Goal: Task Accomplishment & Management: Use online tool/utility

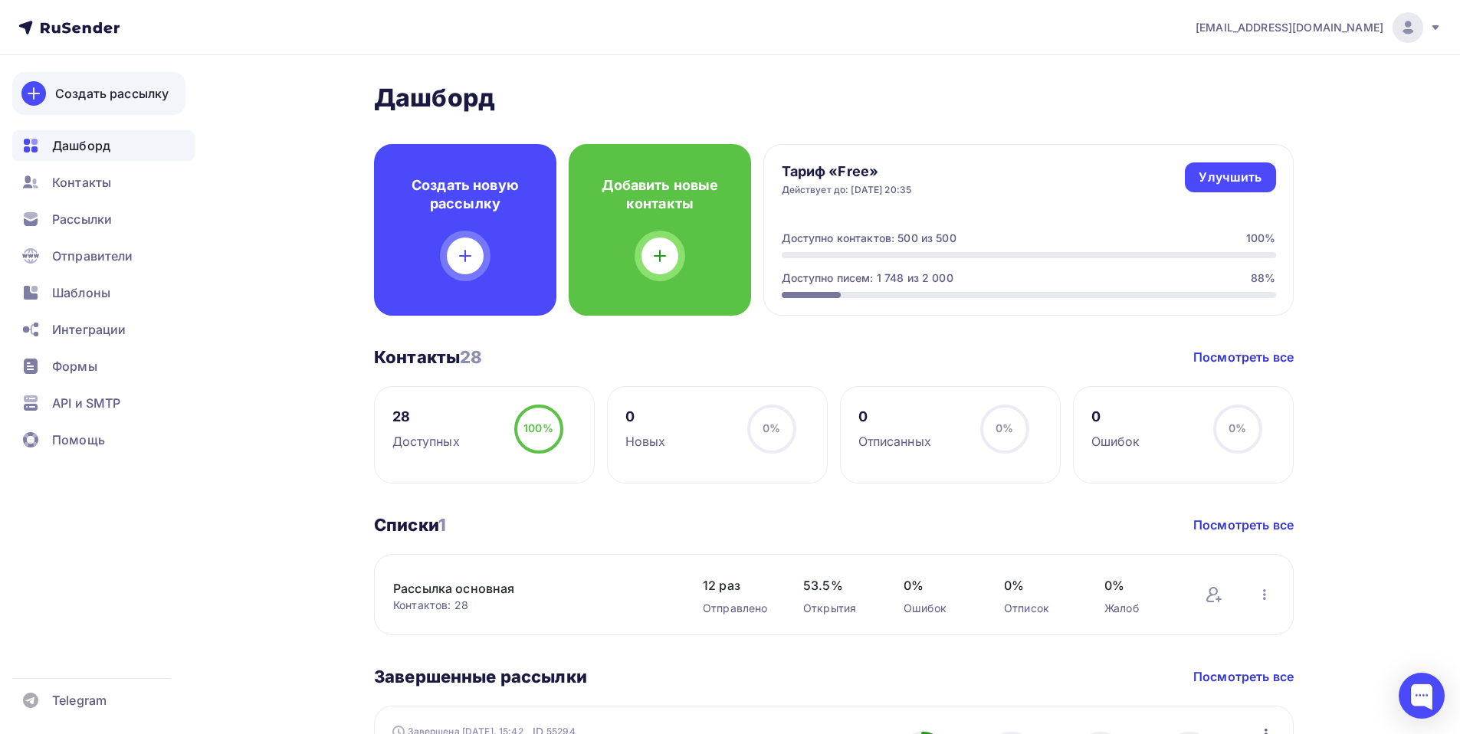
click at [101, 91] on div "Создать рассылку" at bounding box center [111, 93] width 113 height 18
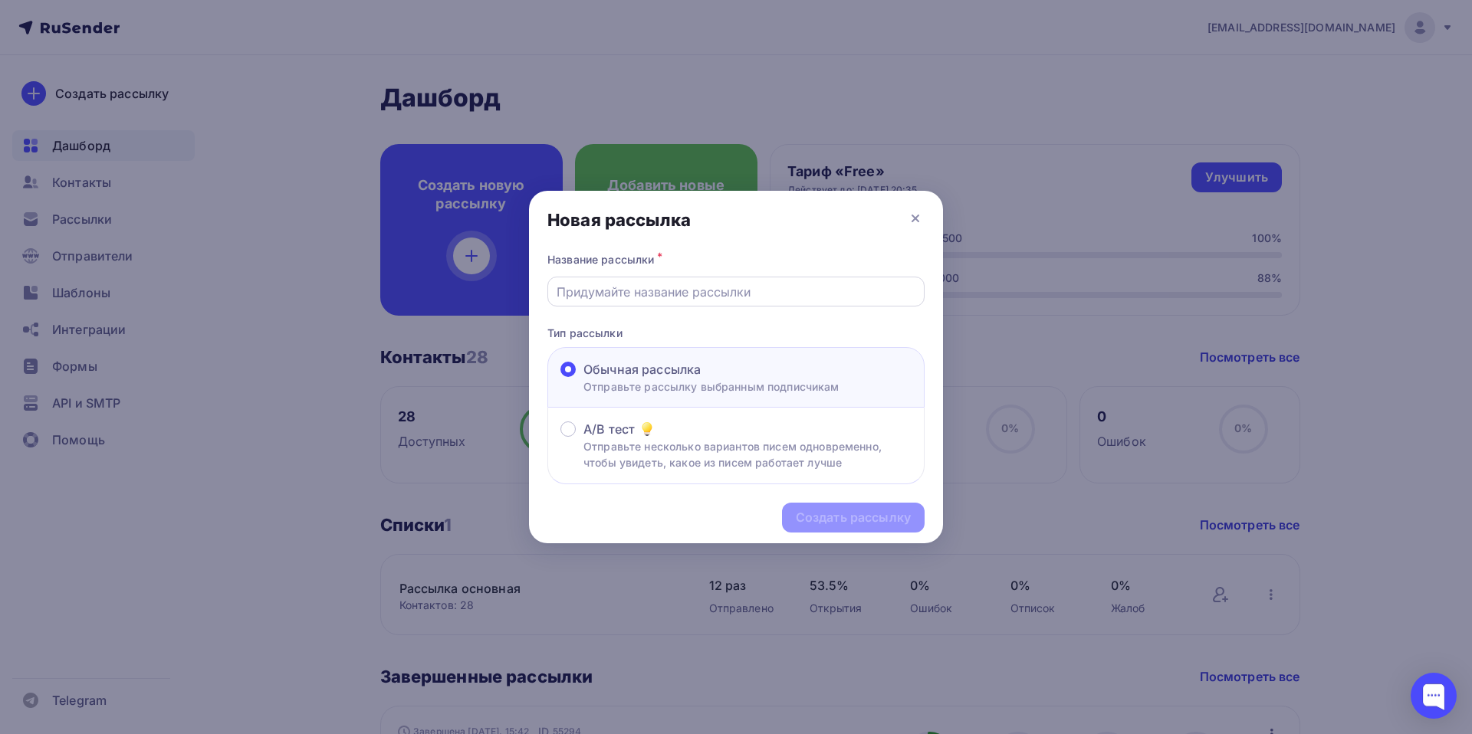
click at [610, 293] on input "text" at bounding box center [737, 292] width 360 height 18
type input "Сроки Карты"
click at [837, 511] on div "Создать рассылку" at bounding box center [853, 518] width 115 height 18
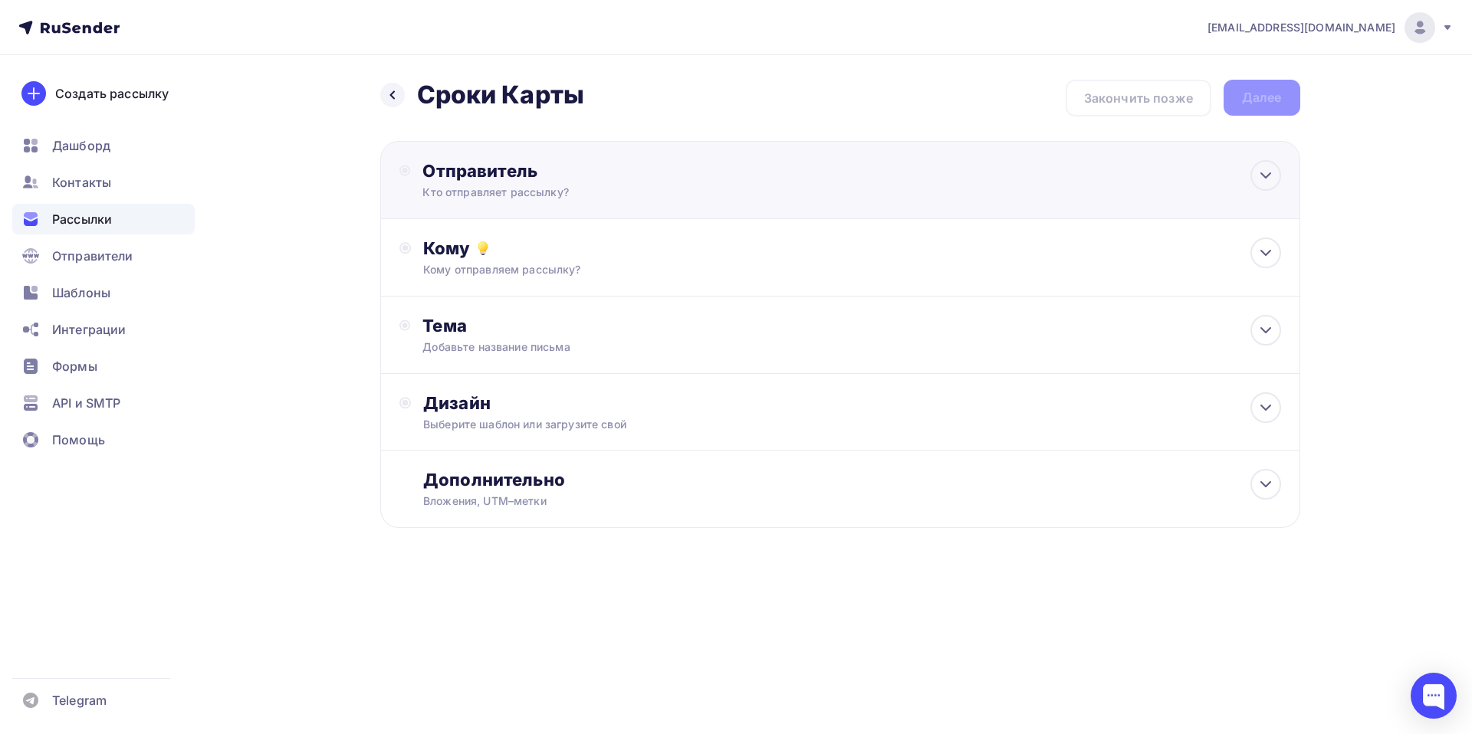
click at [500, 165] on div "Отправитель" at bounding box center [588, 170] width 332 height 21
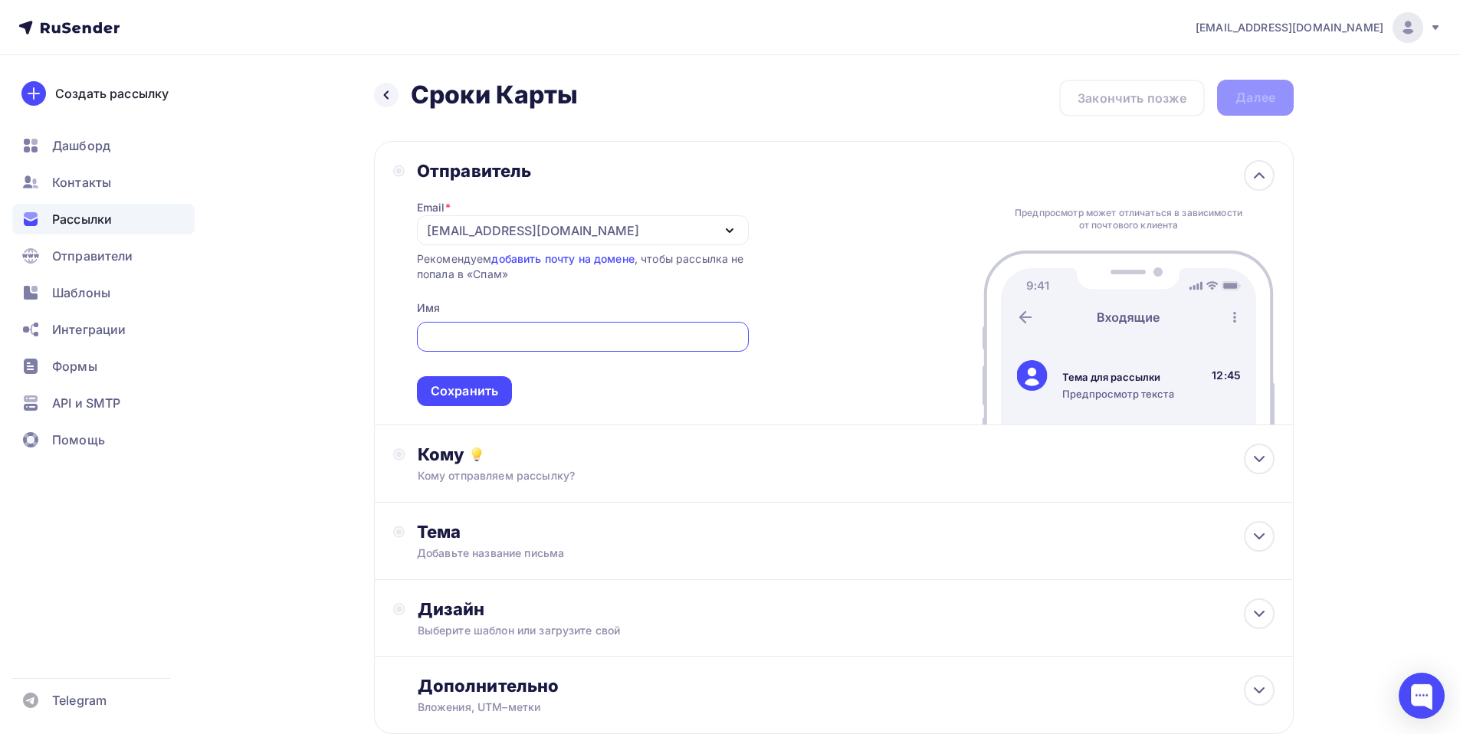
click at [527, 339] on input "text" at bounding box center [582, 337] width 314 height 18
type input "[PERSON_NAME]"
click at [465, 389] on div "Сохранить" at bounding box center [464, 392] width 67 height 18
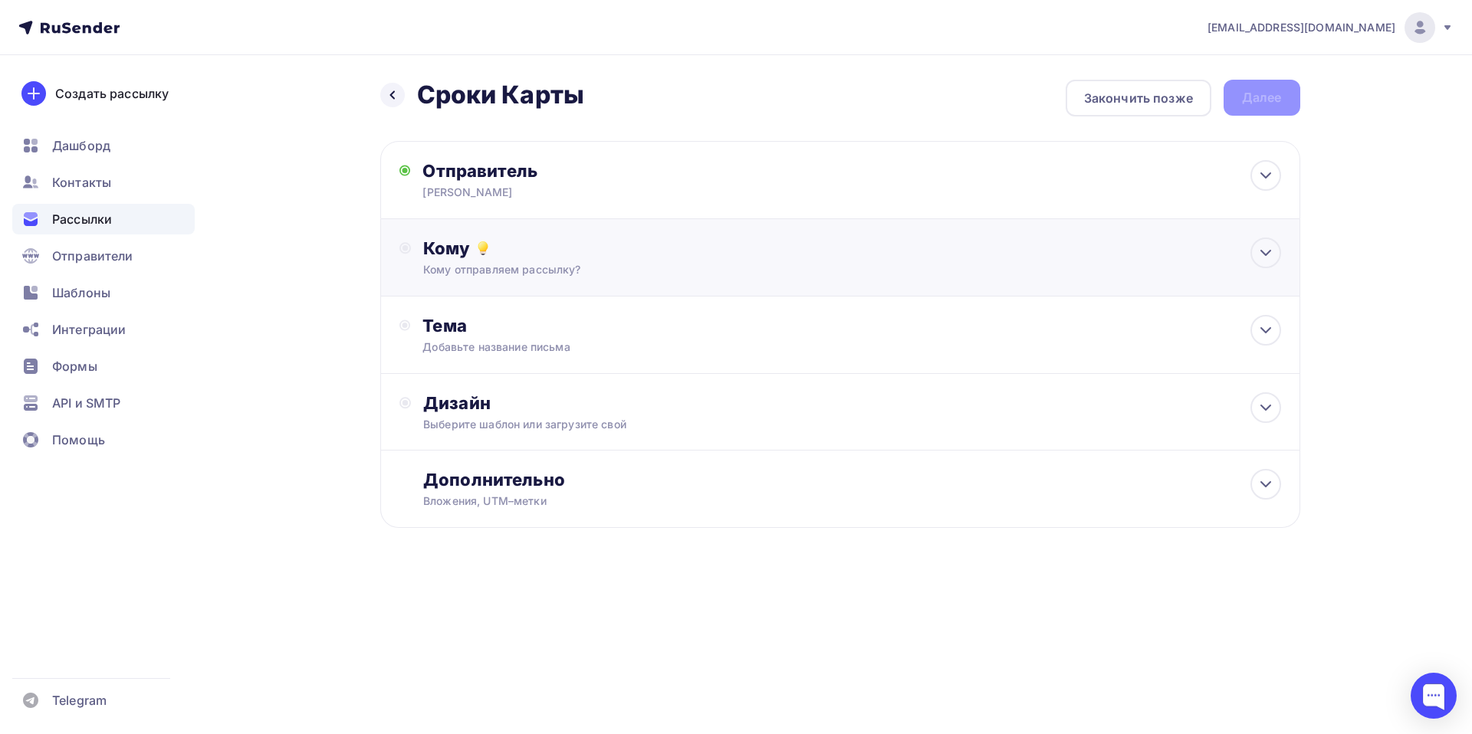
click at [450, 246] on div "Кому" at bounding box center [851, 248] width 857 height 21
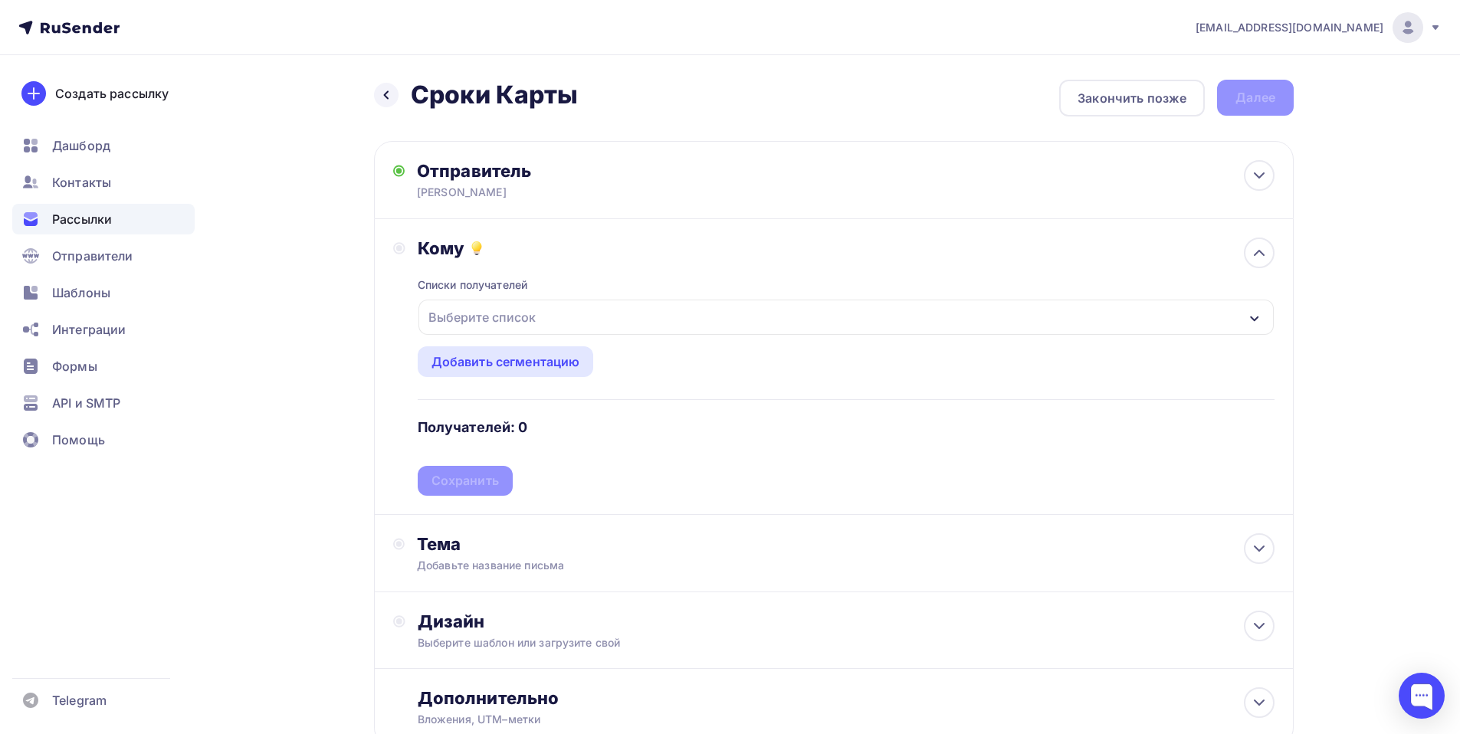
click at [485, 310] on div "Выберите список" at bounding box center [482, 318] width 120 height 28
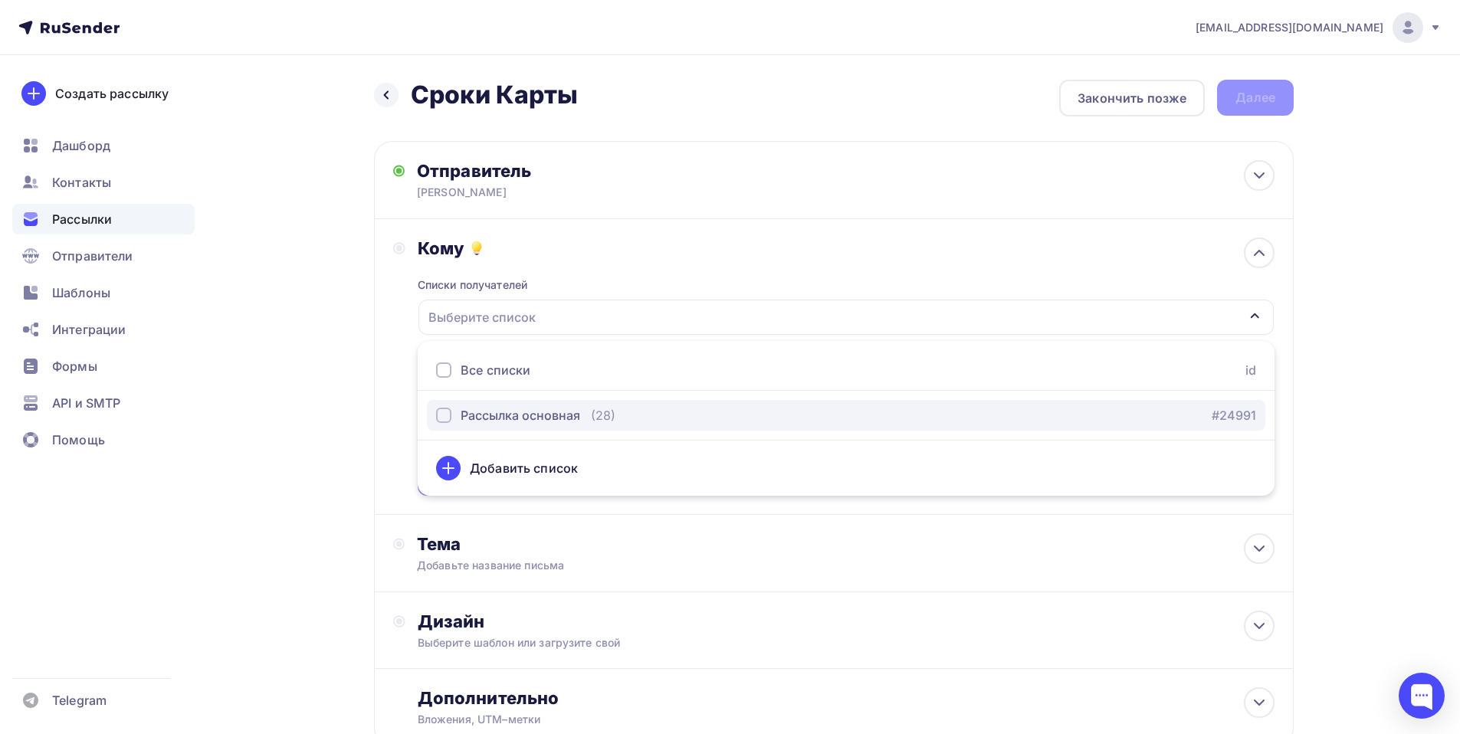
click at [471, 419] on div "Рассылка основная" at bounding box center [521, 415] width 120 height 18
click at [468, 421] on div "Рассылка основная" at bounding box center [521, 415] width 120 height 18
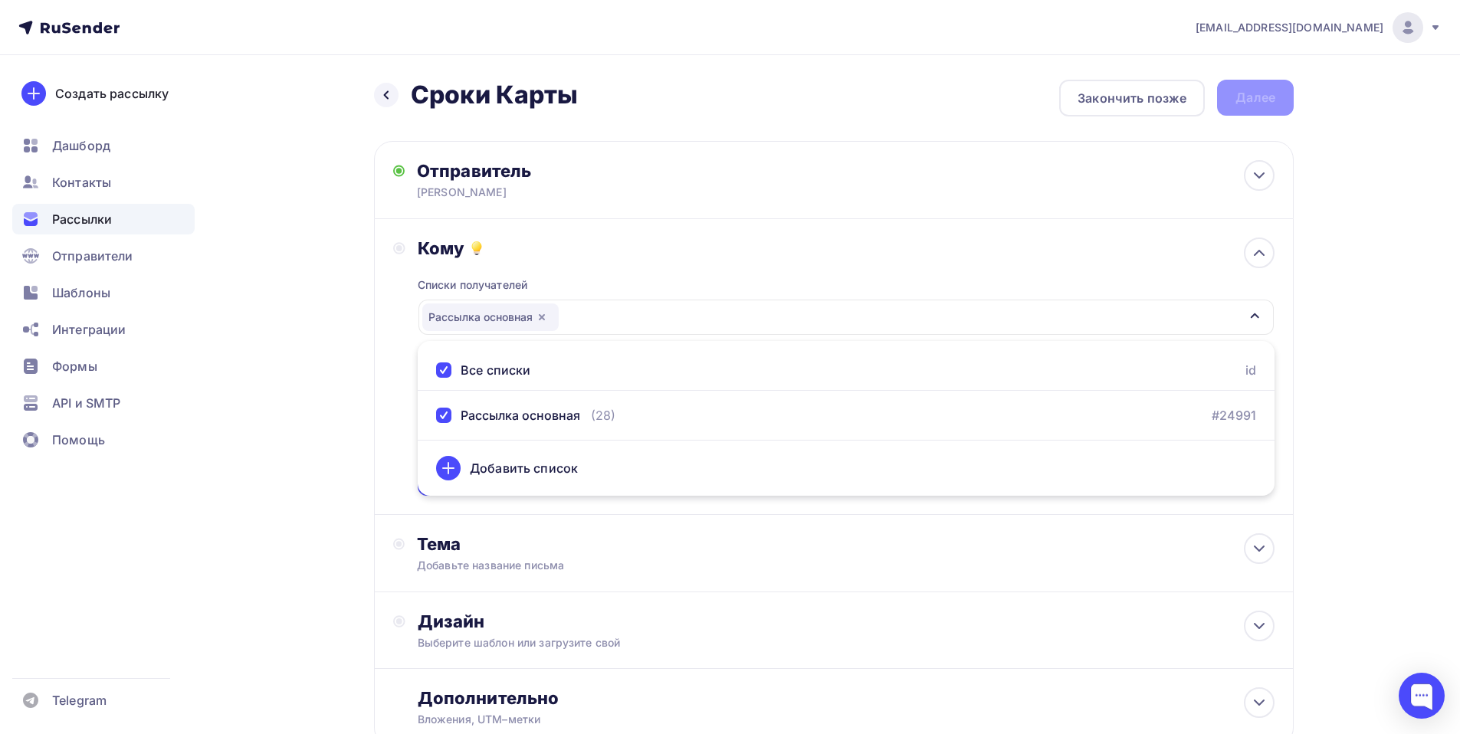
click at [402, 415] on div "Кому Списки получателей Рассылка основная Все списки id Рассылка основная (28) …" at bounding box center [834, 367] width 882 height 258
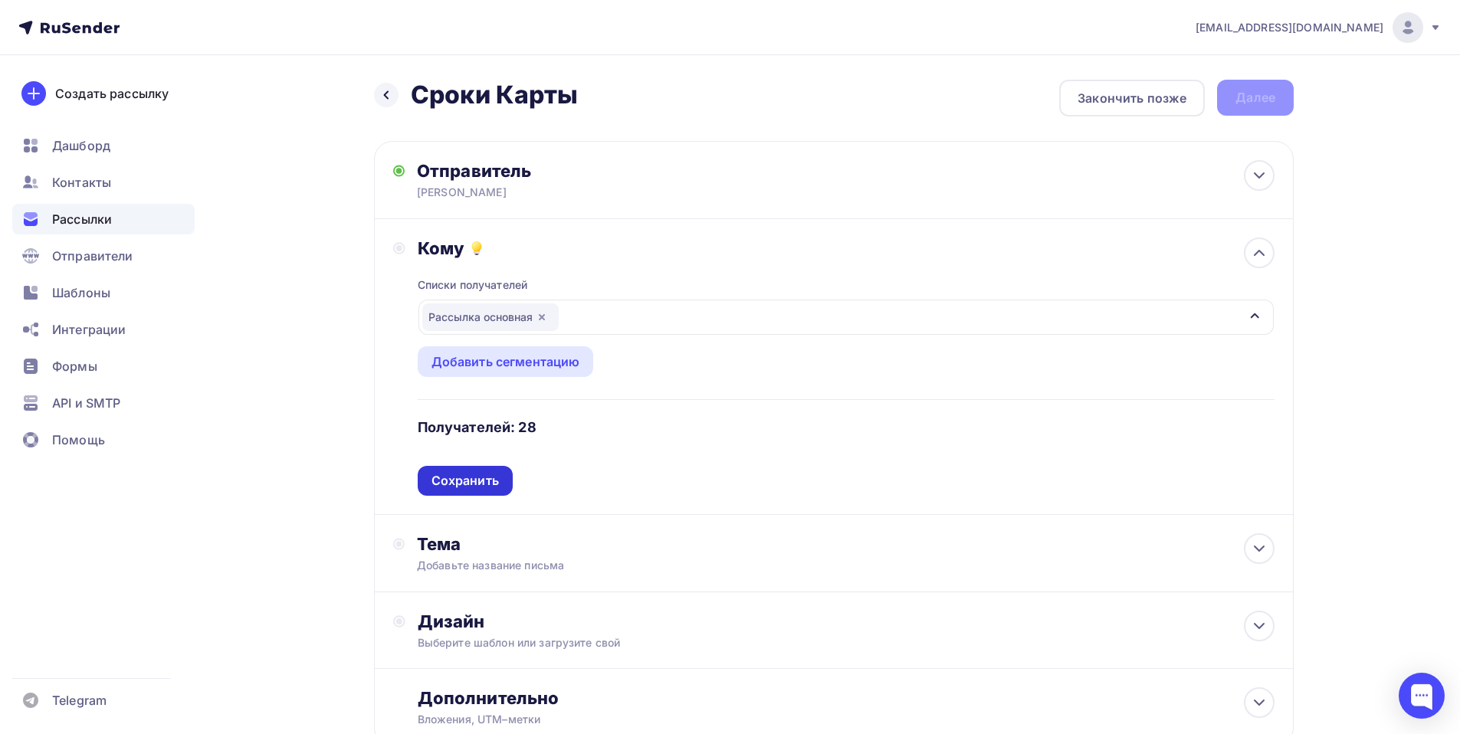
click at [466, 481] on div "Сохранить" at bounding box center [465, 481] width 67 height 18
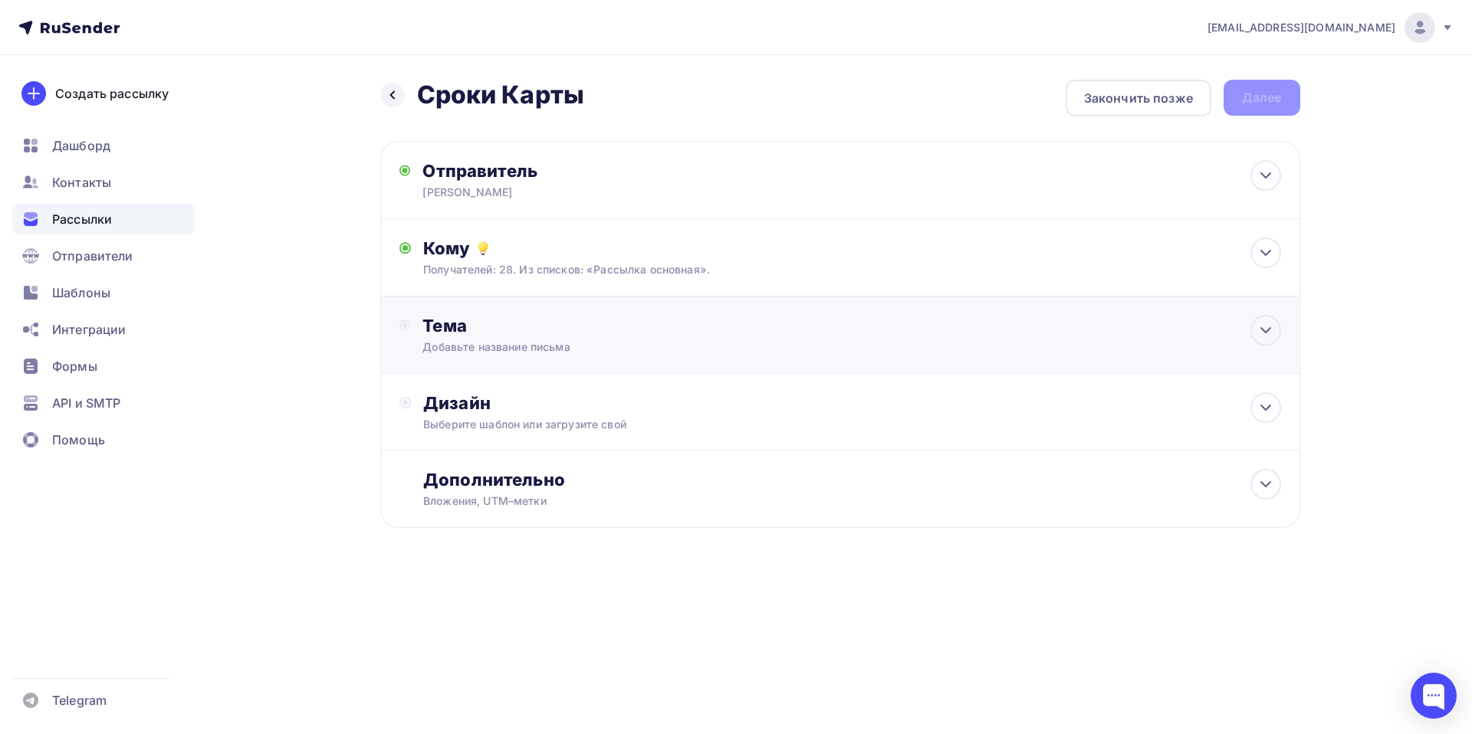
click at [463, 329] on div "Тема" at bounding box center [573, 325] width 303 height 21
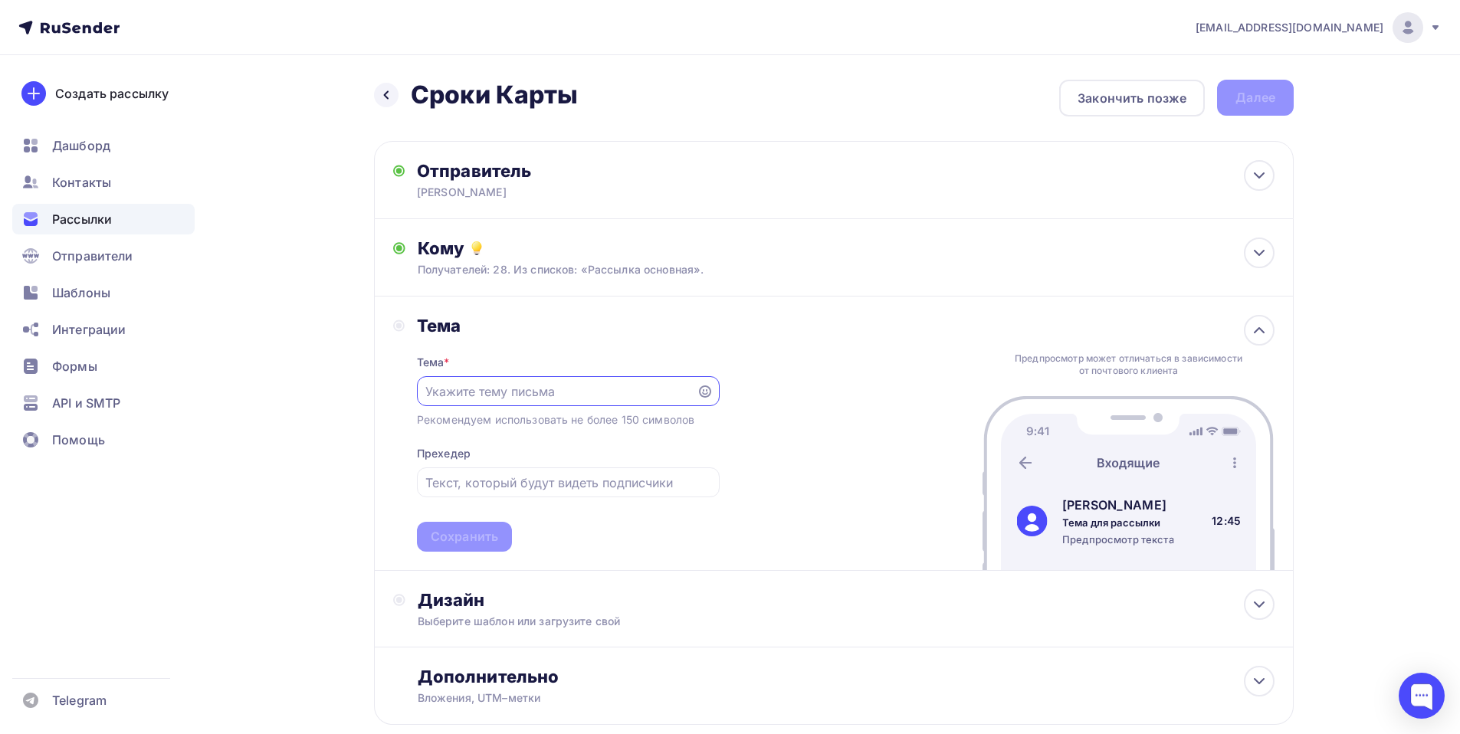
paste input "[PERSON_NAME] 12,08,"
type input "[PERSON_NAME] 12,08"
click at [485, 537] on div "Сохранить" at bounding box center [464, 537] width 67 height 18
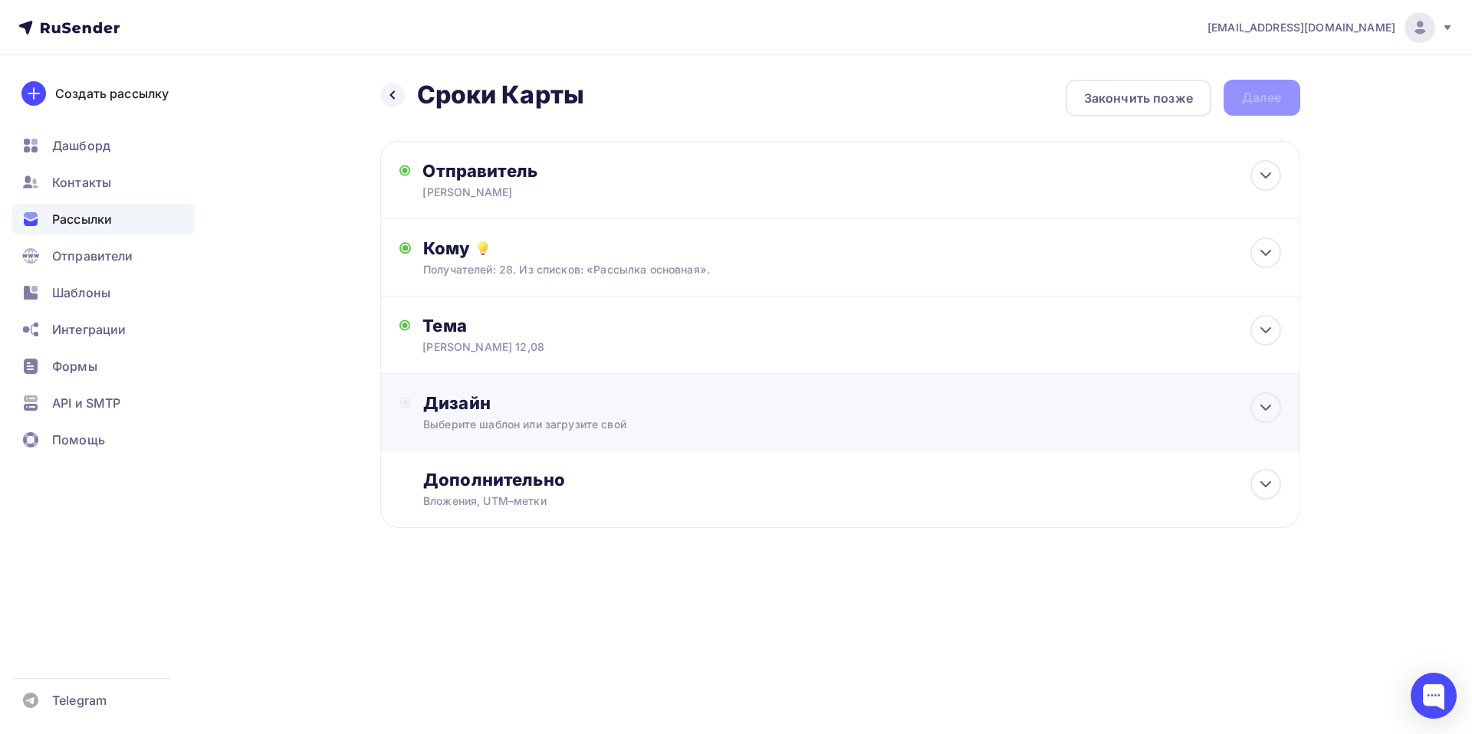
click at [448, 406] on div "Дизайн" at bounding box center [851, 403] width 857 height 21
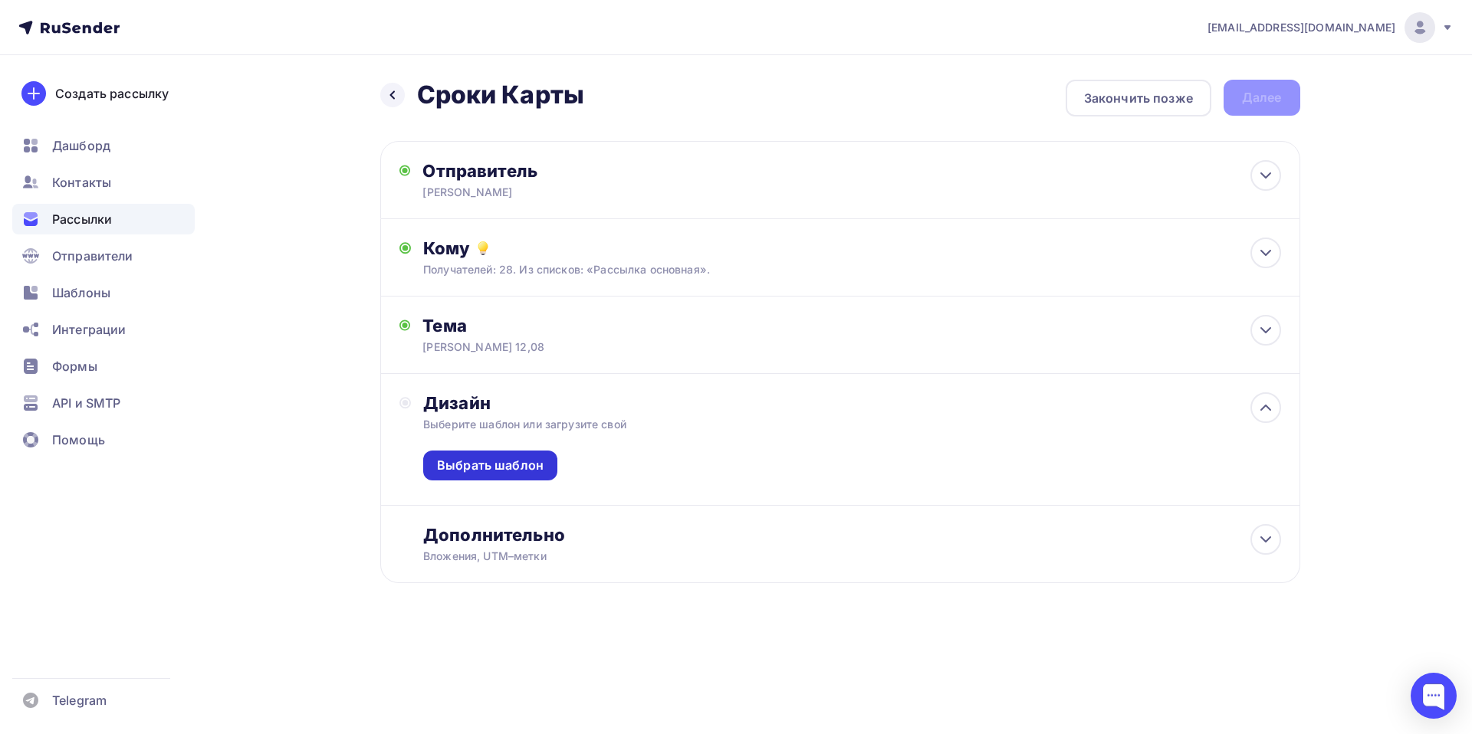
click at [501, 461] on div "Выбрать шаблон" at bounding box center [490, 466] width 107 height 18
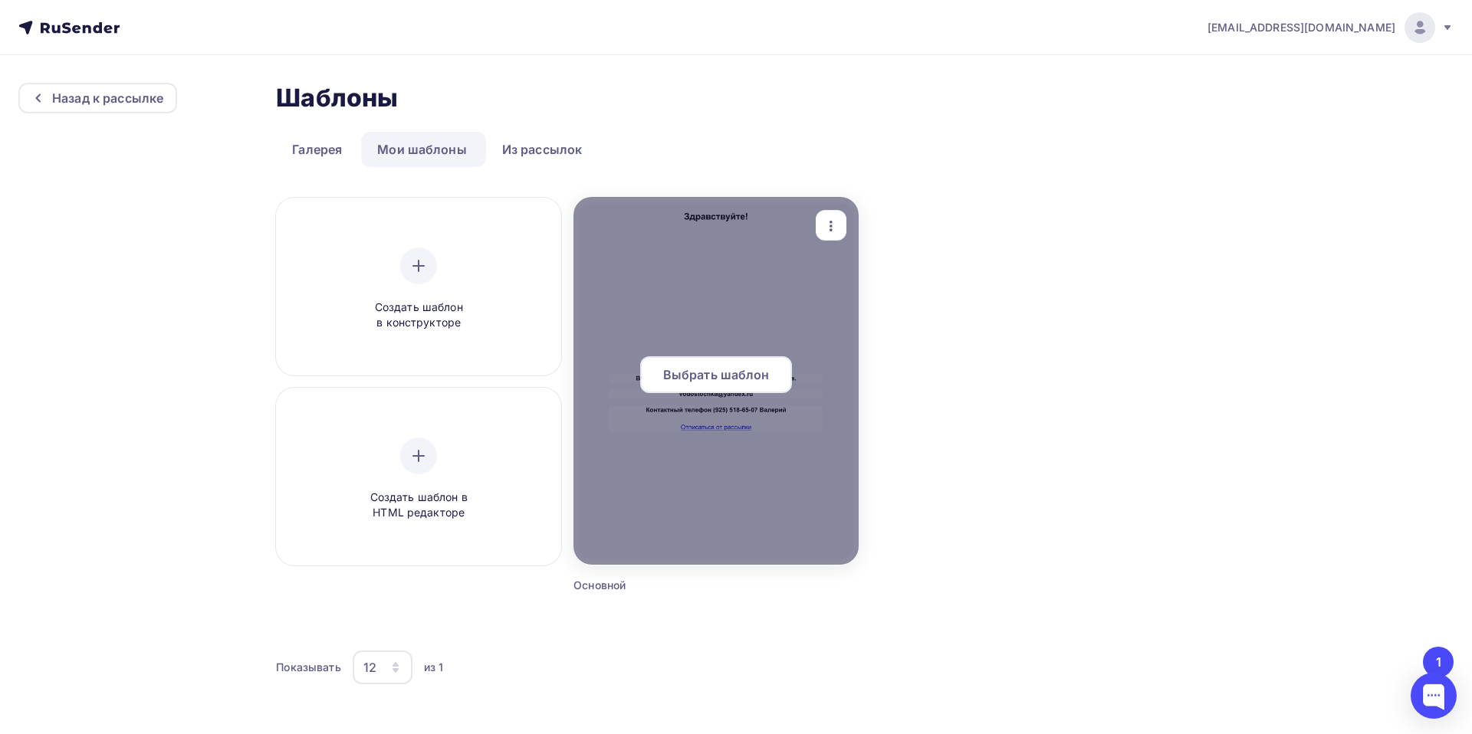
click at [720, 373] on span "Выбрать шаблон" at bounding box center [716, 375] width 107 height 18
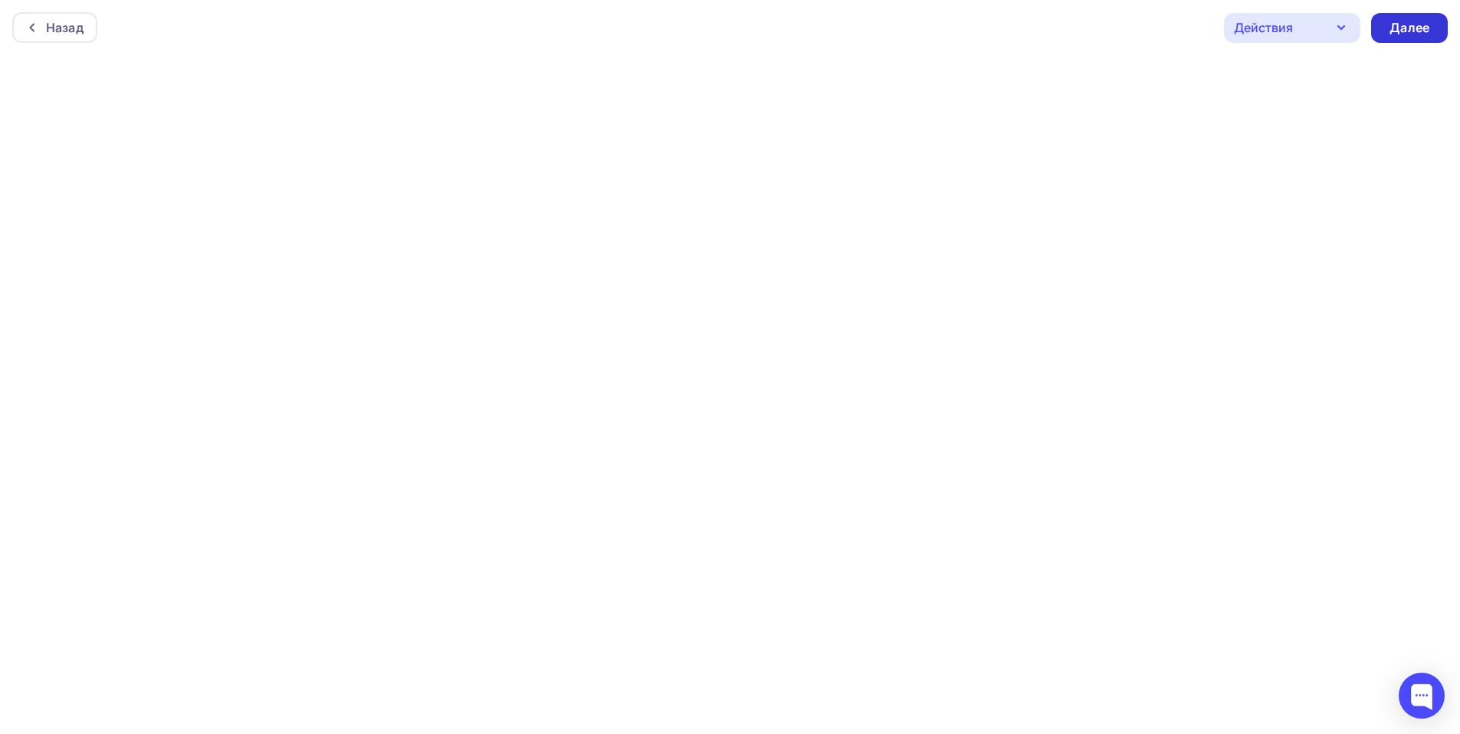
click at [1413, 20] on div "Далее" at bounding box center [1410, 28] width 40 height 18
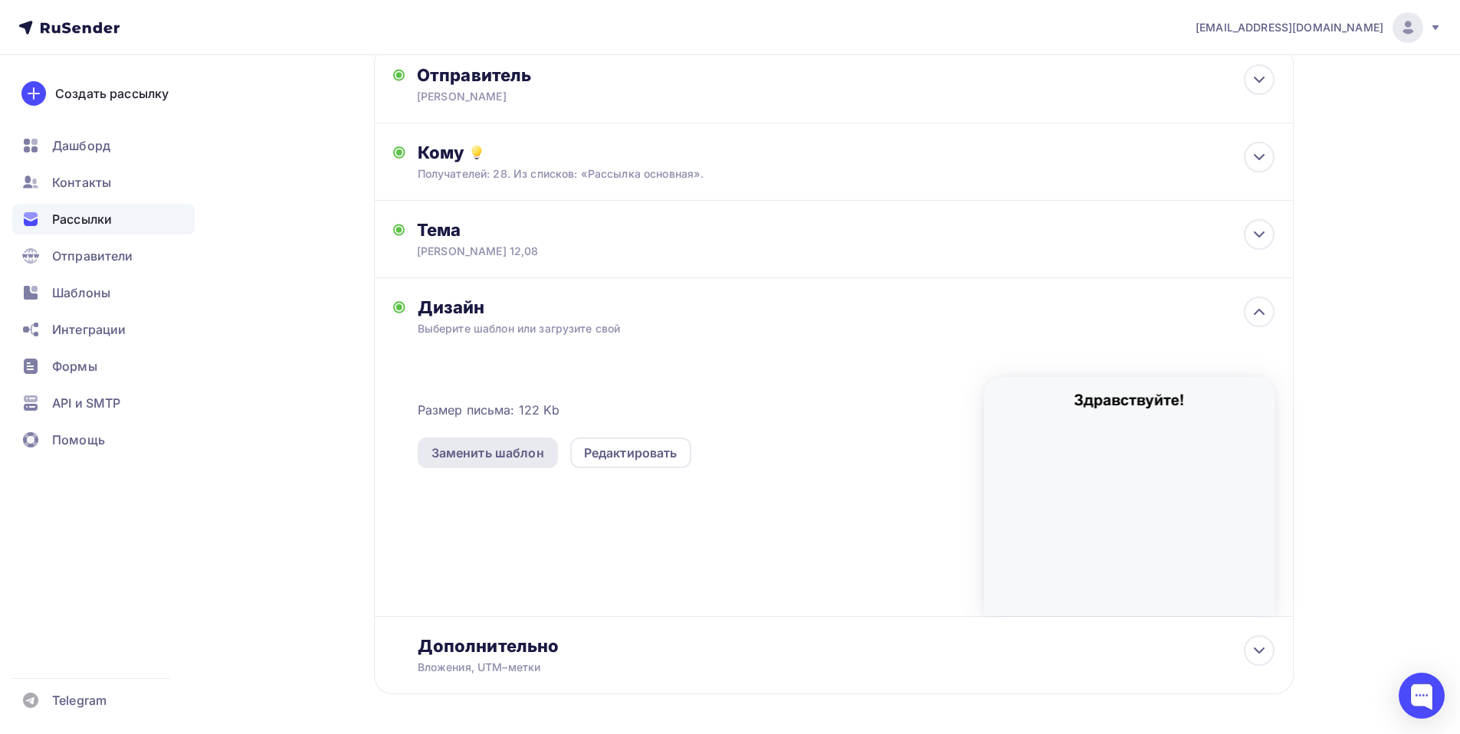
scroll to position [155, 0]
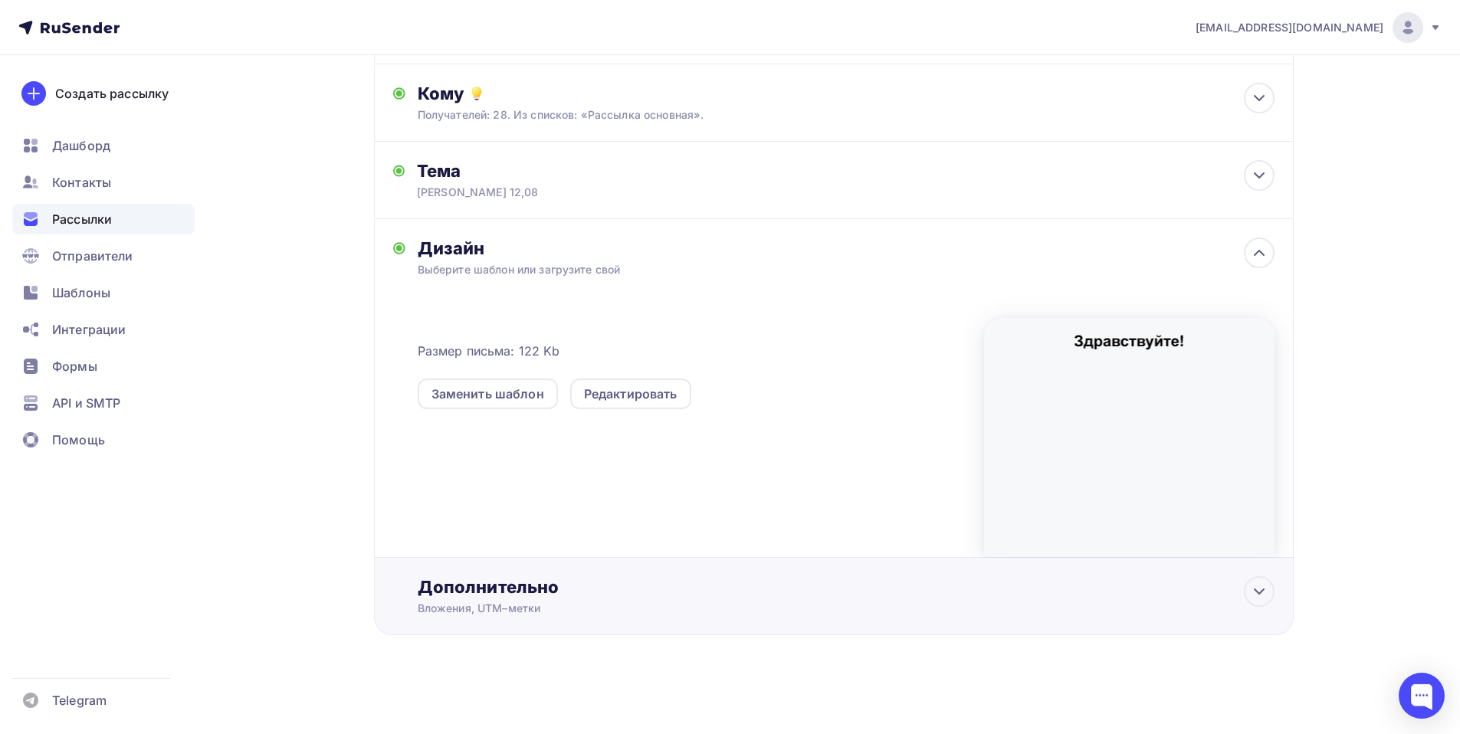
click at [468, 592] on div "Дополнительно" at bounding box center [846, 587] width 857 height 21
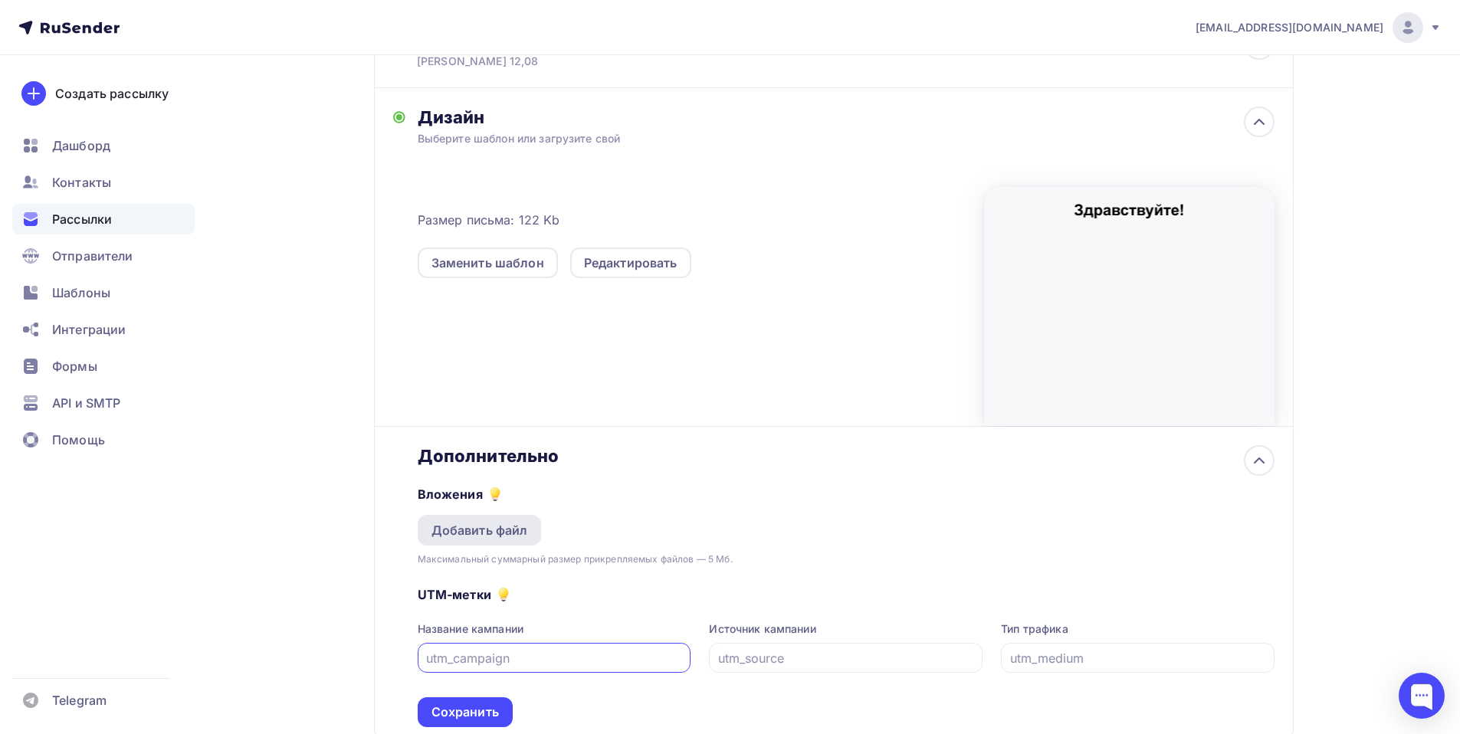
scroll to position [307, 0]
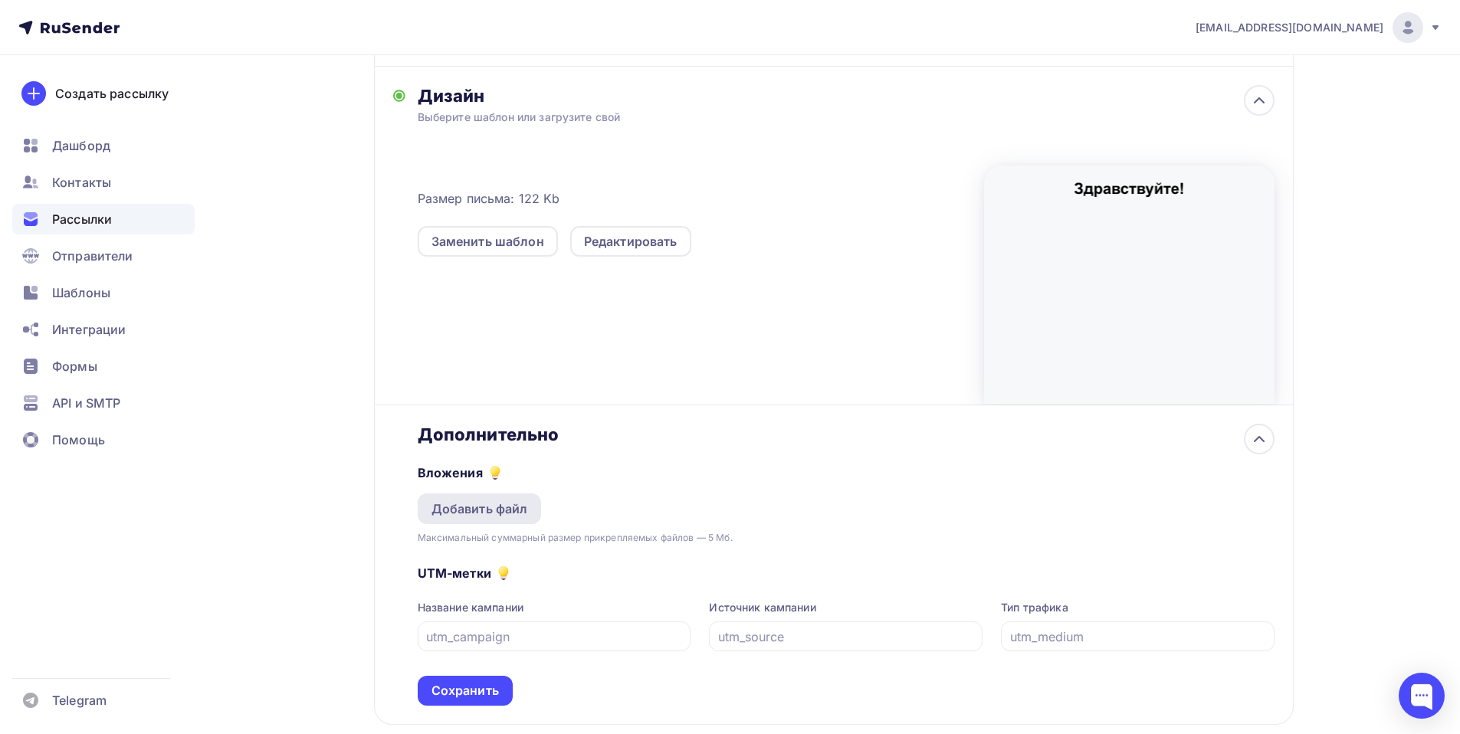
click at [469, 521] on div "Добавить файл" at bounding box center [480, 509] width 124 height 31
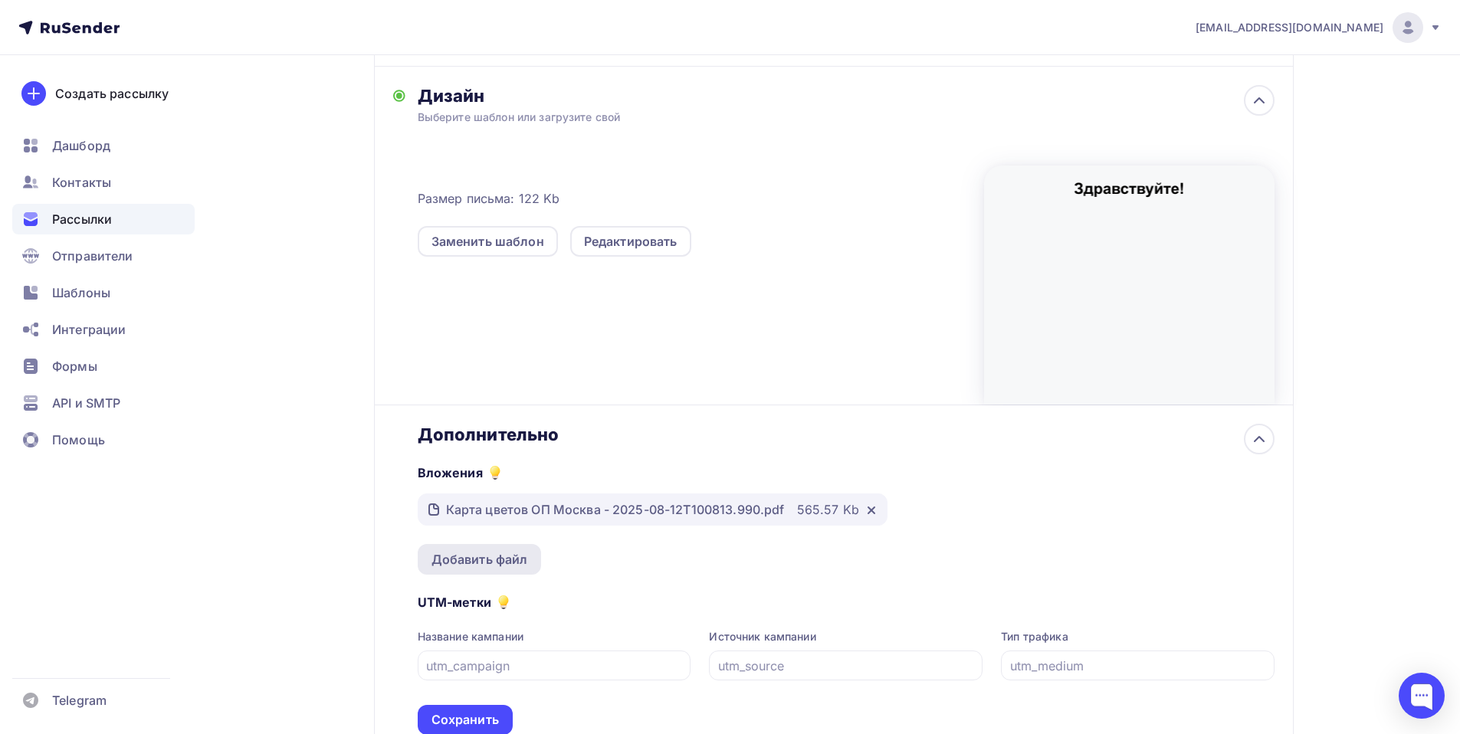
click at [483, 560] on div "Добавить файл" at bounding box center [480, 559] width 97 height 18
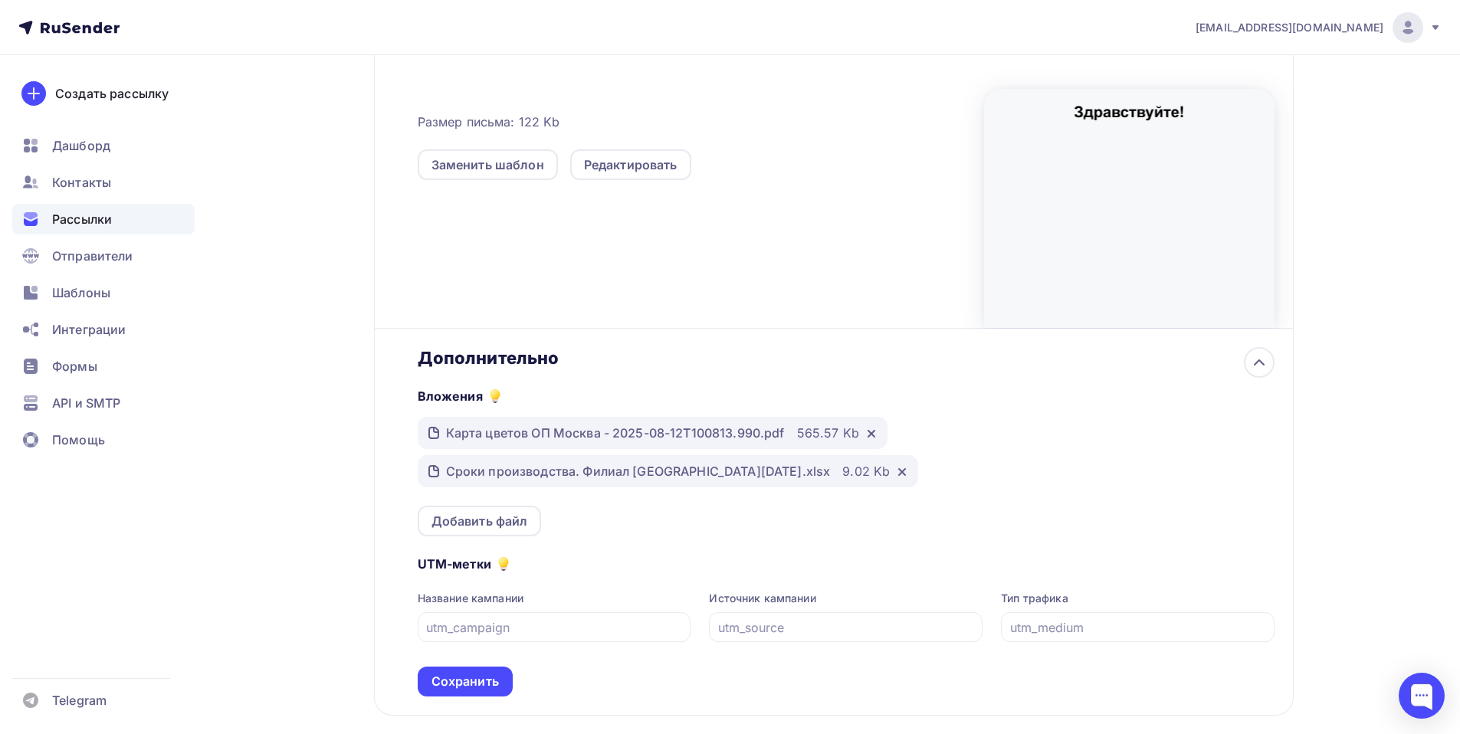
scroll to position [465, 0]
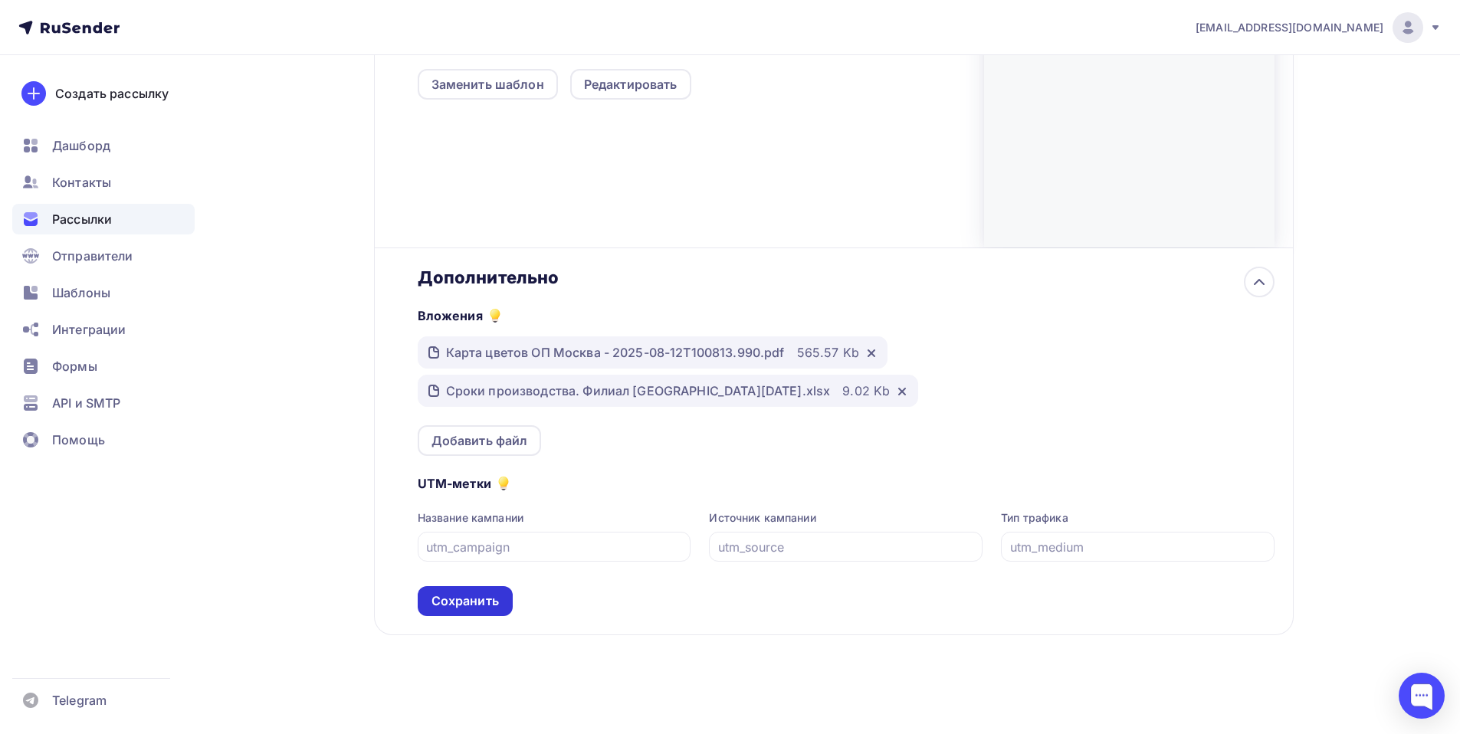
click at [467, 598] on div "Сохранить" at bounding box center [465, 602] width 67 height 18
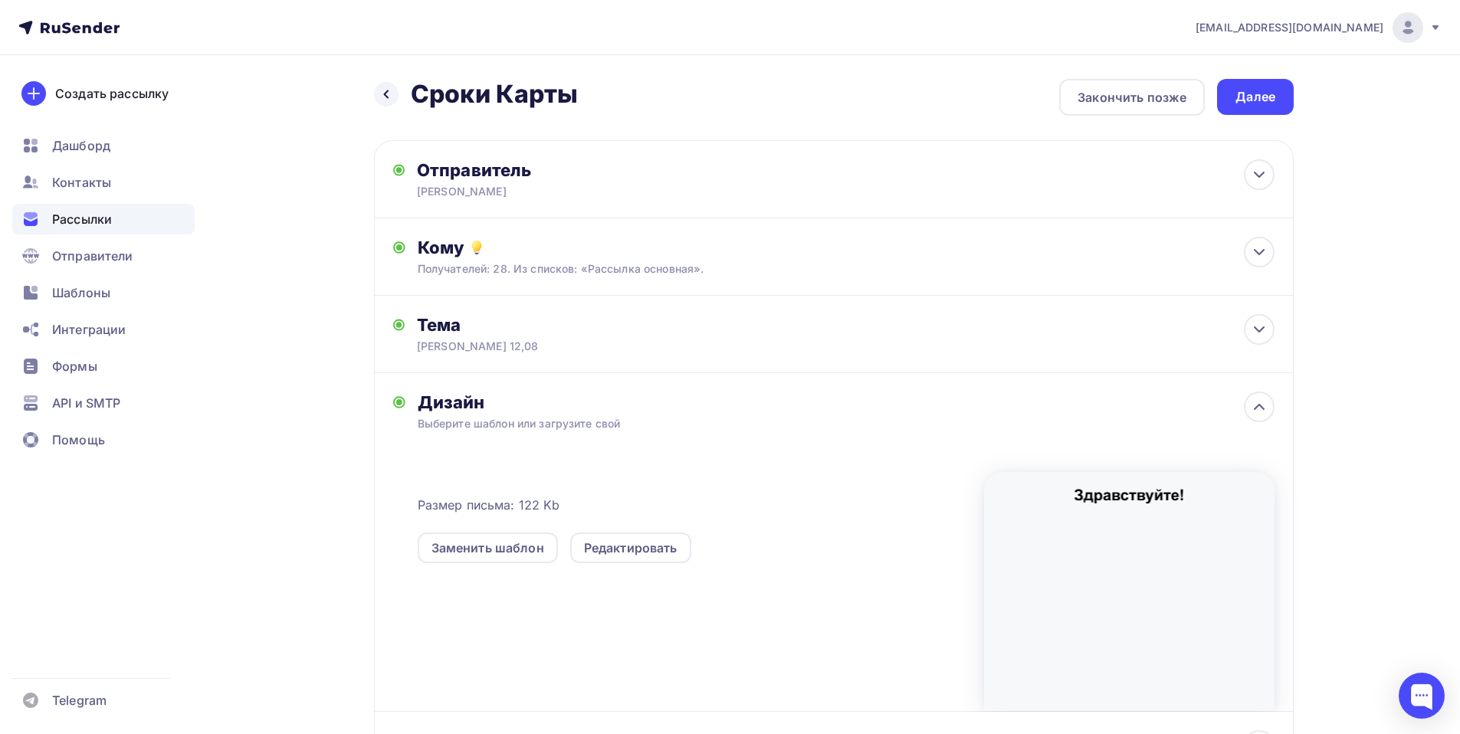
scroll to position [0, 0]
click at [1267, 91] on div "Далее" at bounding box center [1256, 98] width 40 height 18
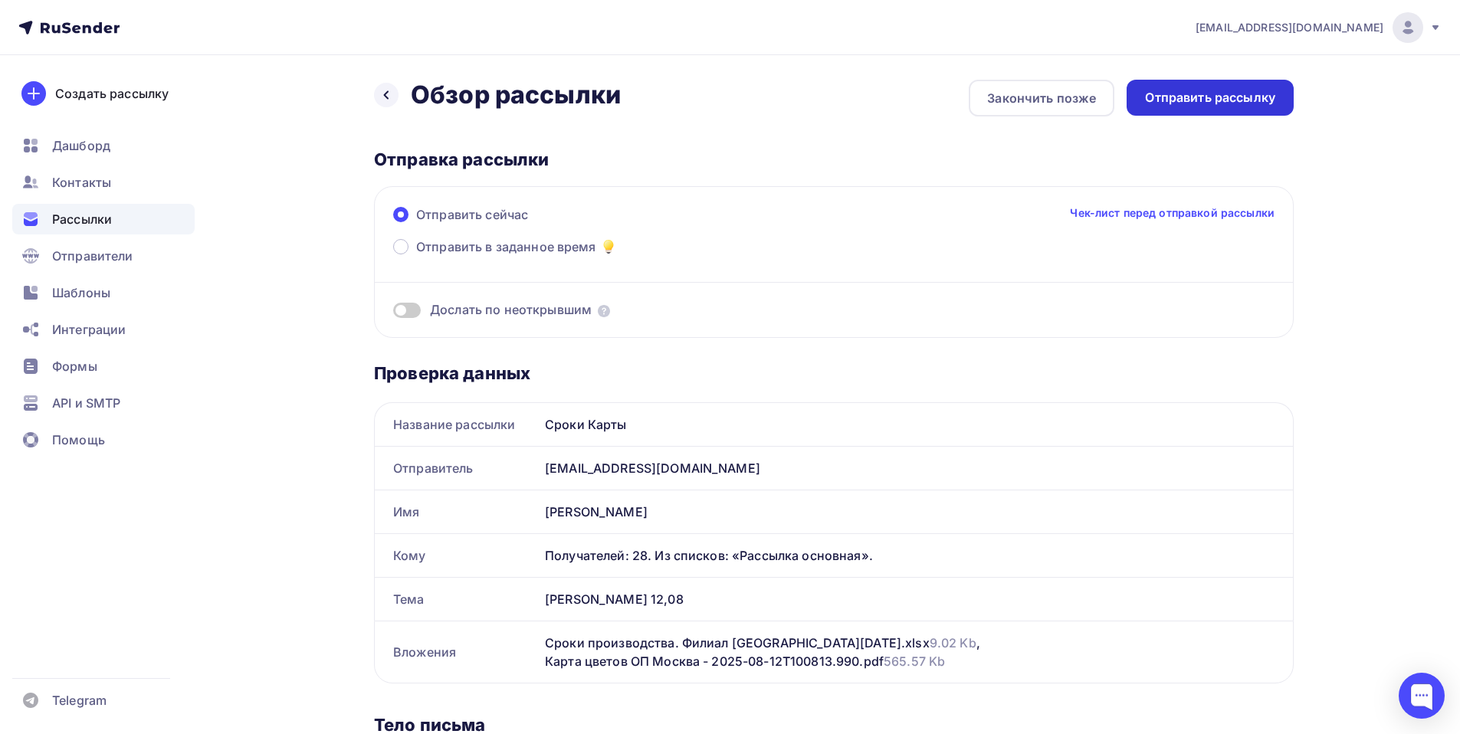
click at [1197, 86] on div "Отправить рассылку" at bounding box center [1210, 98] width 167 height 36
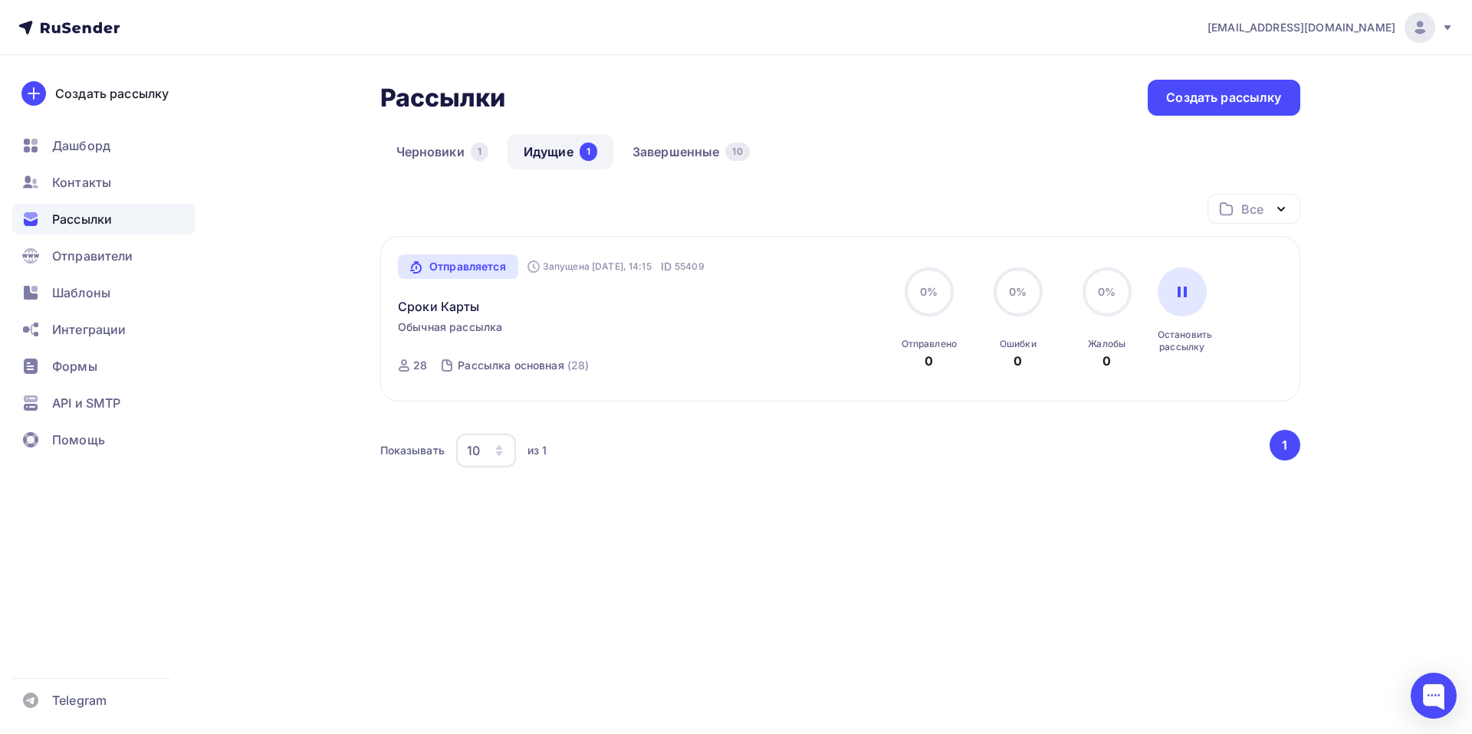
click at [555, 144] on link "Идущие 1" at bounding box center [561, 151] width 106 height 35
click at [686, 137] on link "Завершенные 10" at bounding box center [690, 151] width 149 height 35
